Goal: Use online tool/utility: Use online tool/utility

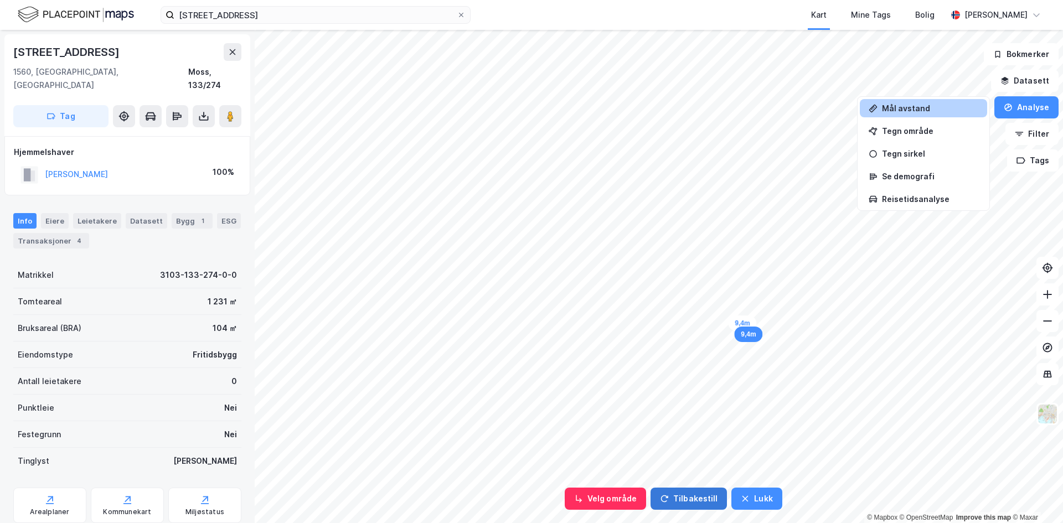
click at [694, 495] on button "Tilbakestill" at bounding box center [688, 499] width 76 height 22
click at [696, 493] on button "Lukk" at bounding box center [709, 499] width 50 height 22
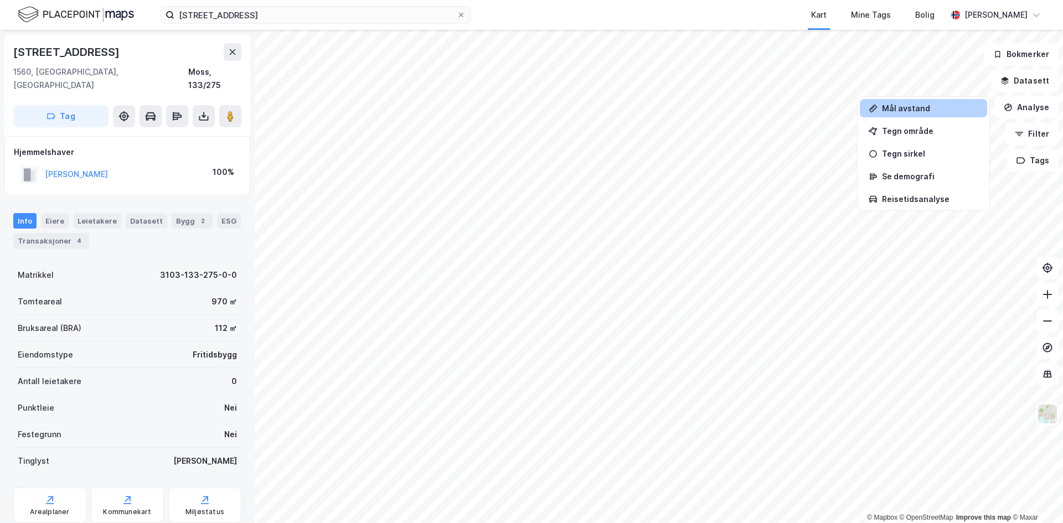
click at [909, 107] on div "Mål avstand" at bounding box center [930, 107] width 96 height 9
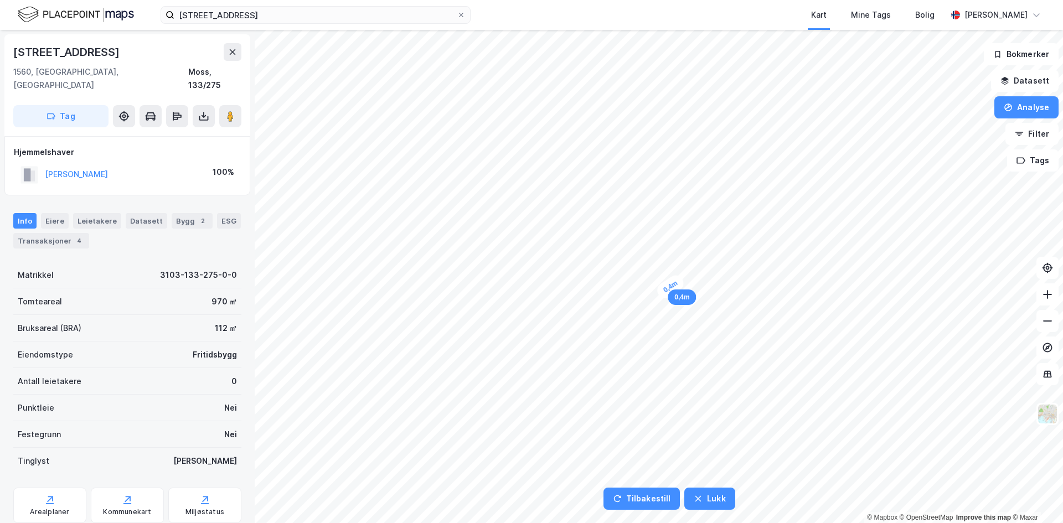
click at [672, 286] on div "0,4m" at bounding box center [670, 286] width 32 height 29
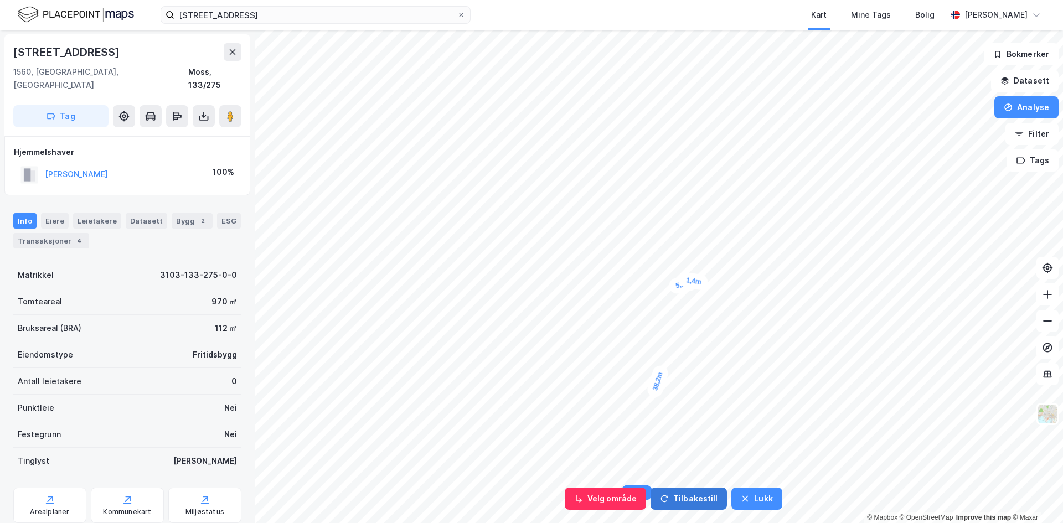
click at [680, 495] on button "Tilbakestill" at bounding box center [688, 499] width 76 height 22
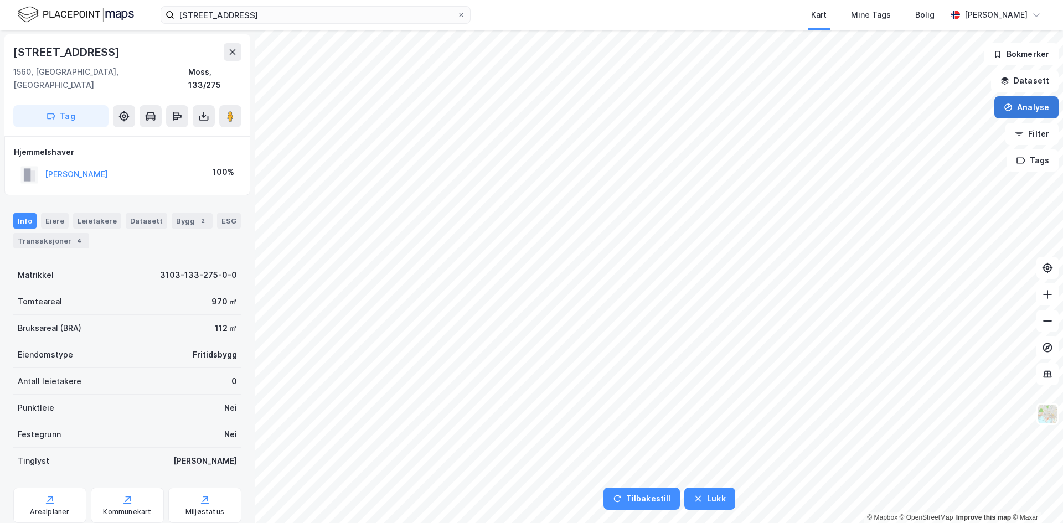
click at [1026, 103] on button "Analyse" at bounding box center [1026, 107] width 64 height 22
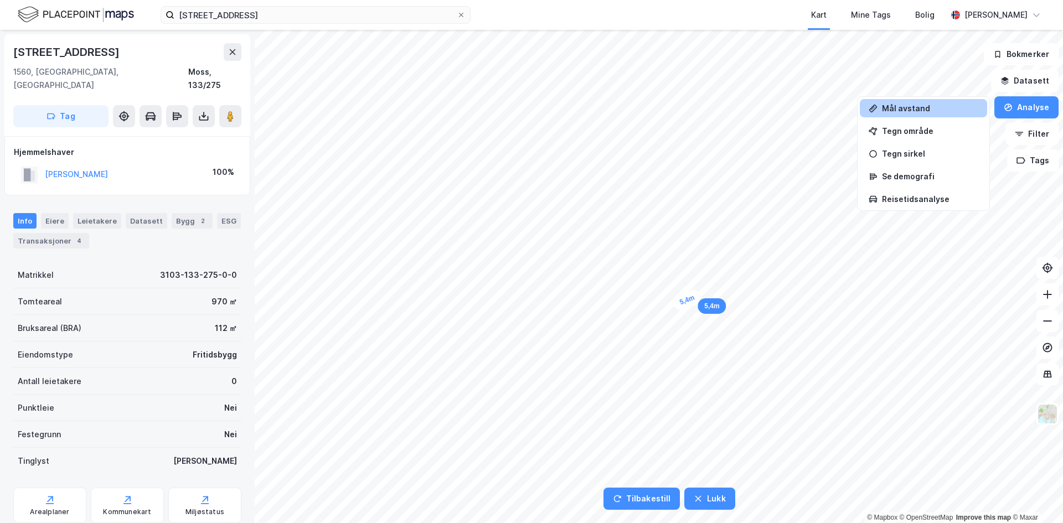
click at [700, 295] on div "5,4m" at bounding box center [687, 300] width 32 height 24
click at [686, 312] on div "5,3m" at bounding box center [688, 307] width 32 height 25
click at [684, 283] on div "5,3m" at bounding box center [688, 288] width 32 height 25
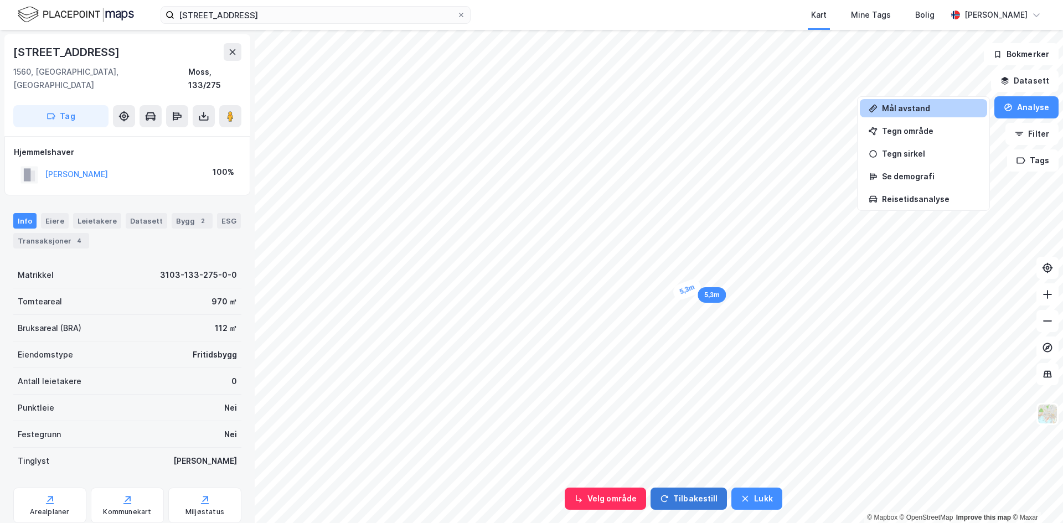
click at [701, 491] on button "Tilbakestill" at bounding box center [688, 499] width 76 height 22
click at [687, 500] on button "Tilbakestill" at bounding box center [688, 499] width 76 height 22
click at [707, 503] on button "Tilbakestill" at bounding box center [688, 499] width 76 height 22
